Goal: Transaction & Acquisition: Purchase product/service

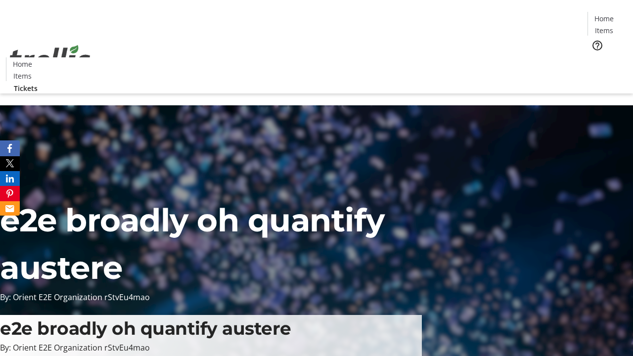
click at [595, 57] on span "Tickets" at bounding box center [607, 62] width 24 height 10
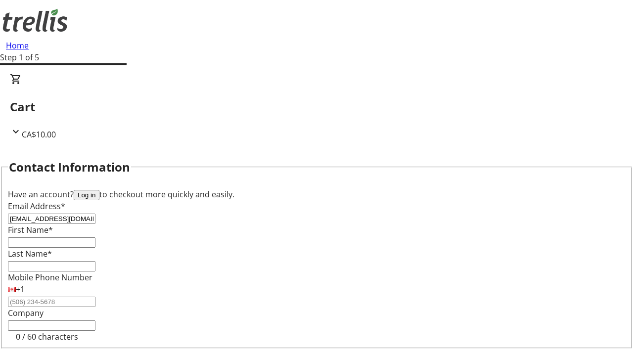
type input "[EMAIL_ADDRESS][DOMAIN_NAME]"
type input "Joy"
type input "[PERSON_NAME]"
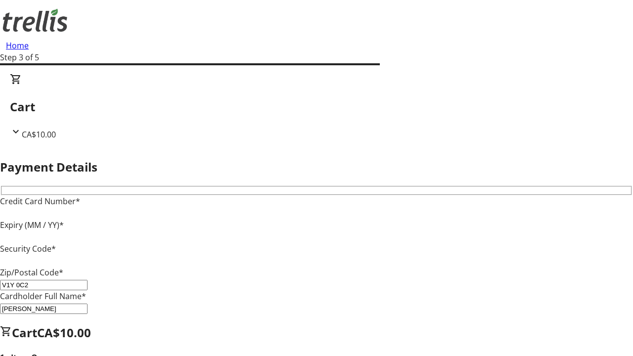
type input "V1Y 0C2"
